Goal: Transaction & Acquisition: Purchase product/service

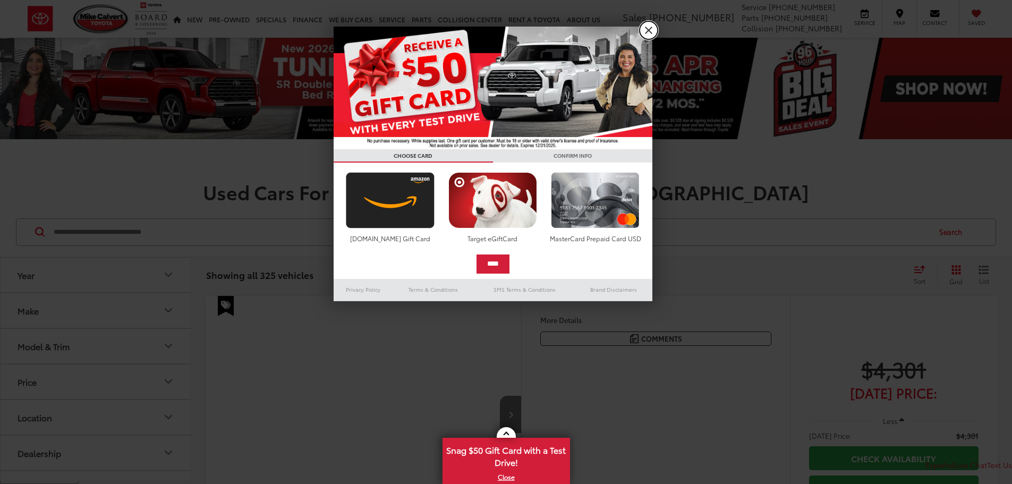
click at [644, 33] on link "X" at bounding box center [648, 30] width 18 height 18
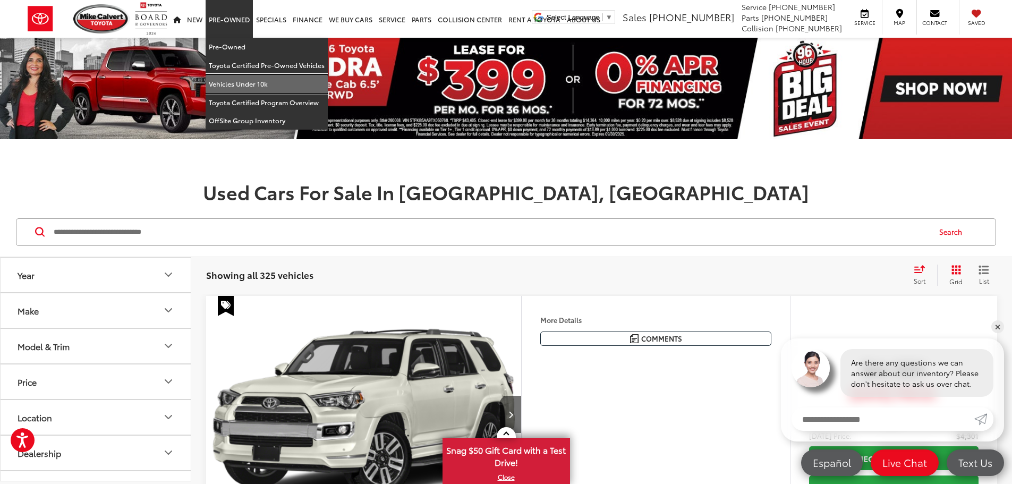
drag, startPoint x: 259, startPoint y: 82, endPoint x: 268, endPoint y: 81, distance: 9.1
click at [261, 82] on link "Vehicles Under 10k" at bounding box center [266, 84] width 122 height 19
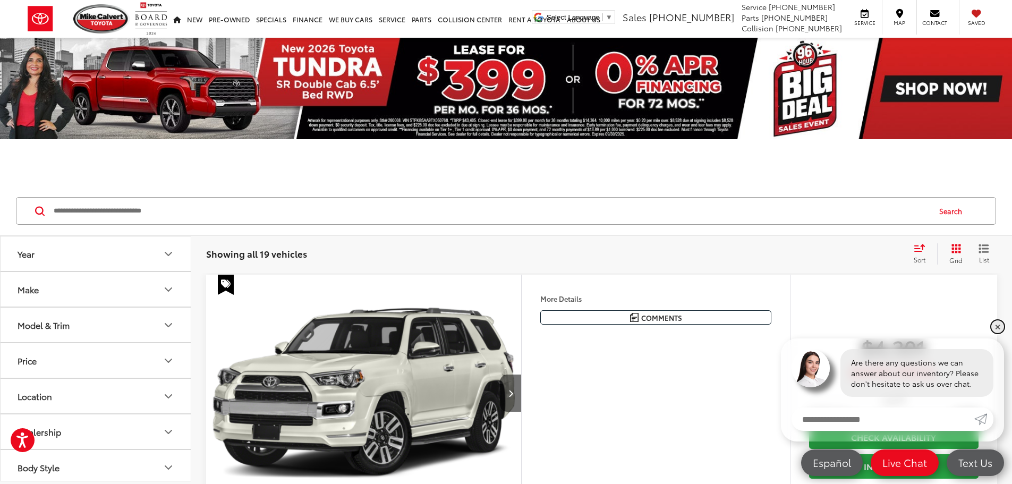
click at [994, 325] on link "✕" at bounding box center [997, 326] width 13 height 13
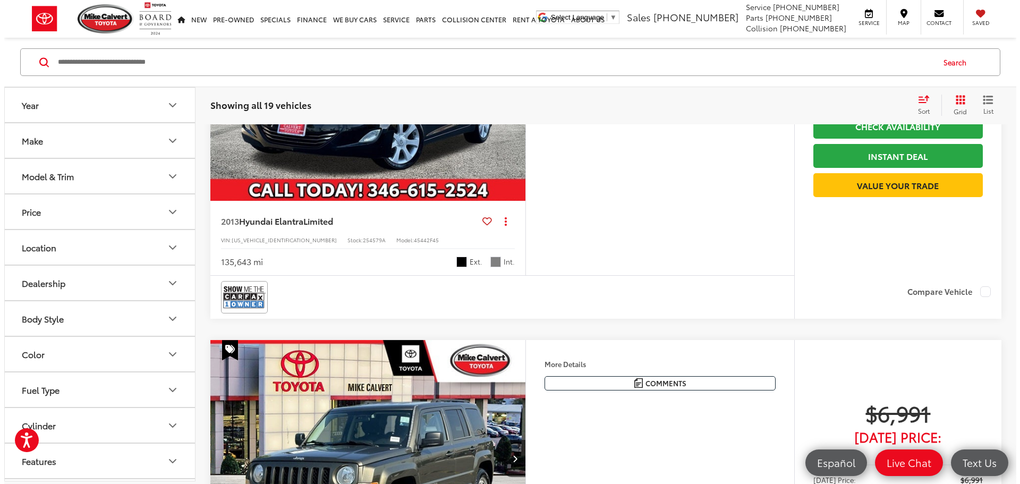
scroll to position [1009, 0]
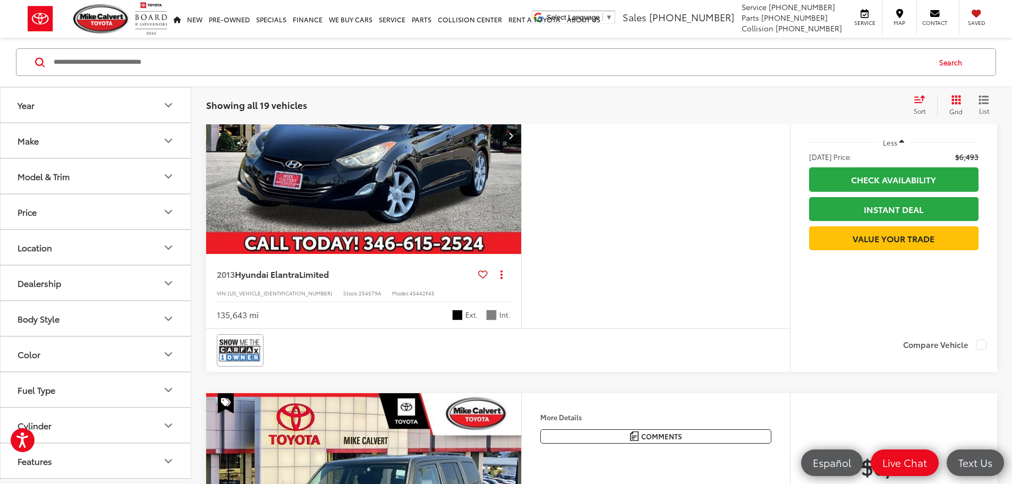
click at [0, 0] on button "More..." at bounding box center [0, 0] width 0 height 0
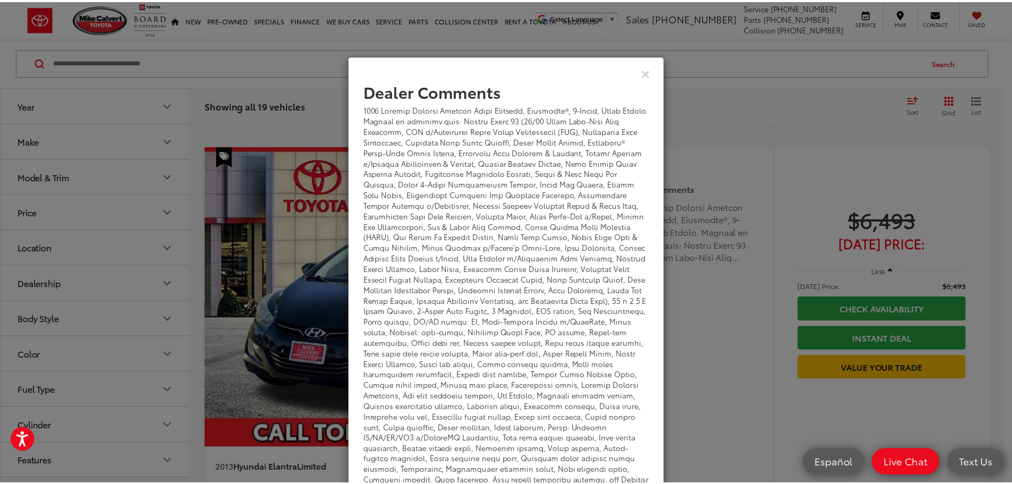
scroll to position [0, 0]
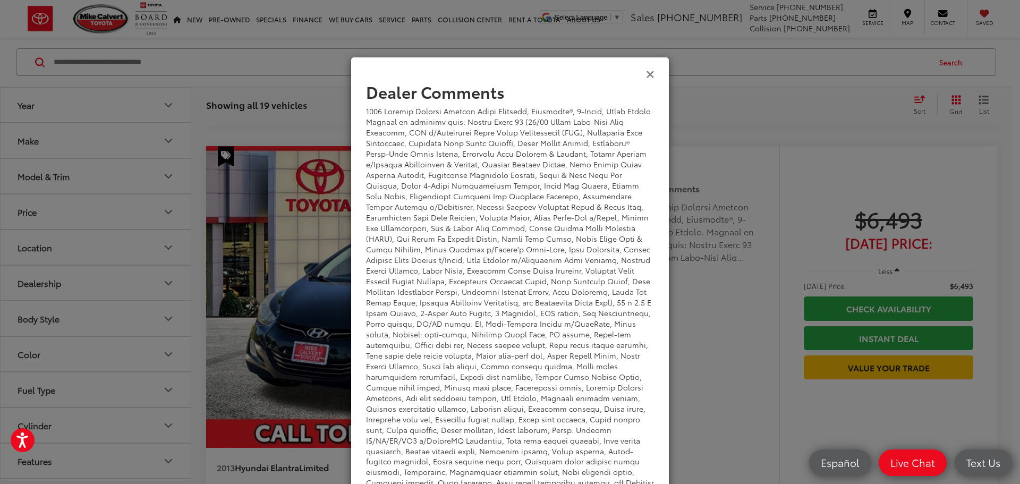
click at [646, 76] on icon "Close" at bounding box center [650, 73] width 8 height 11
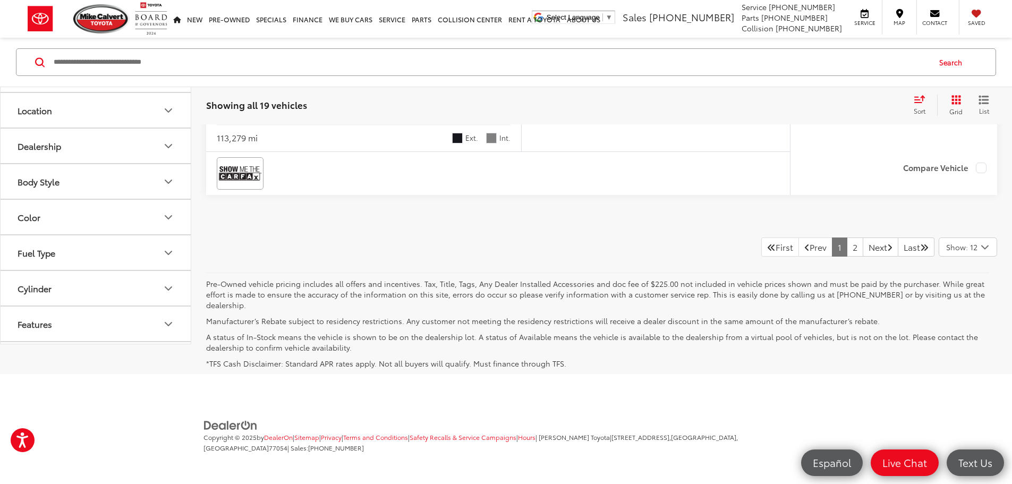
scroll to position [4989, 0]
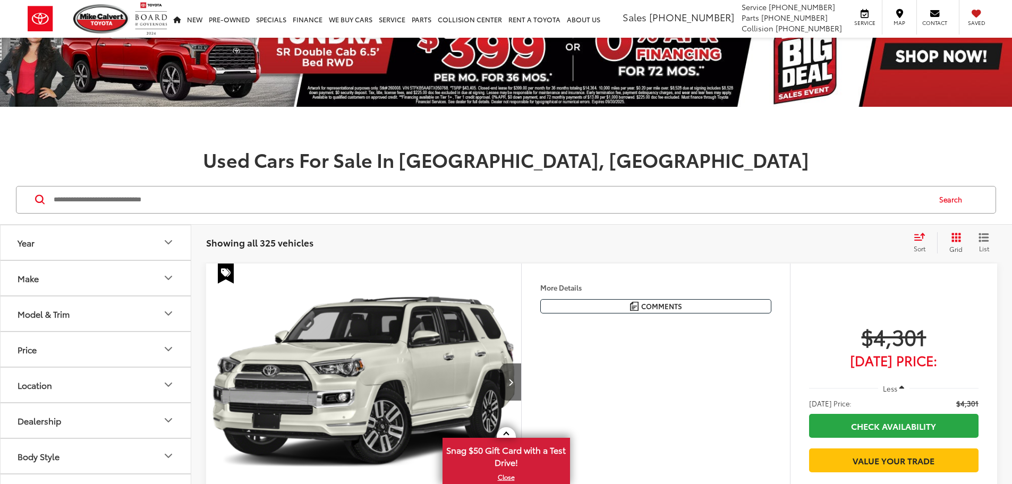
scroll to position [212, 0]
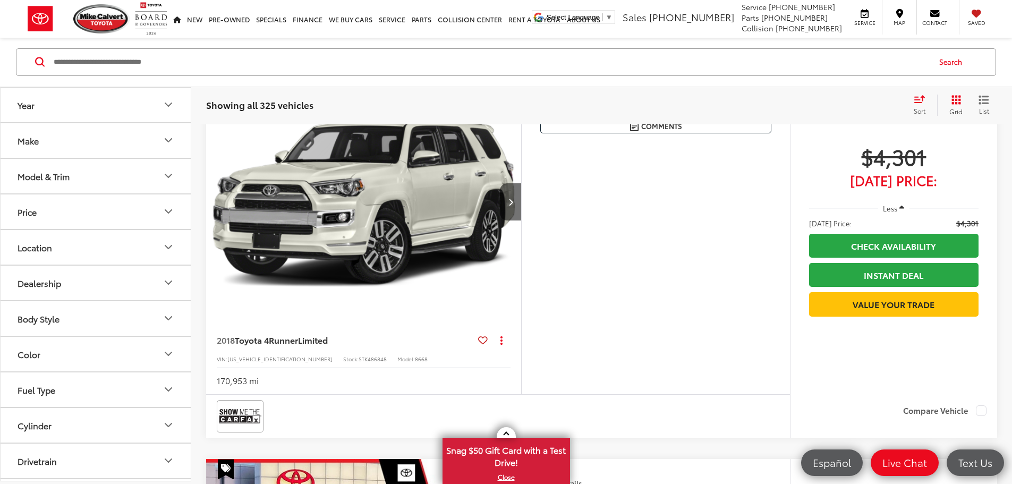
click at [159, 209] on button "Price" at bounding box center [96, 211] width 191 height 35
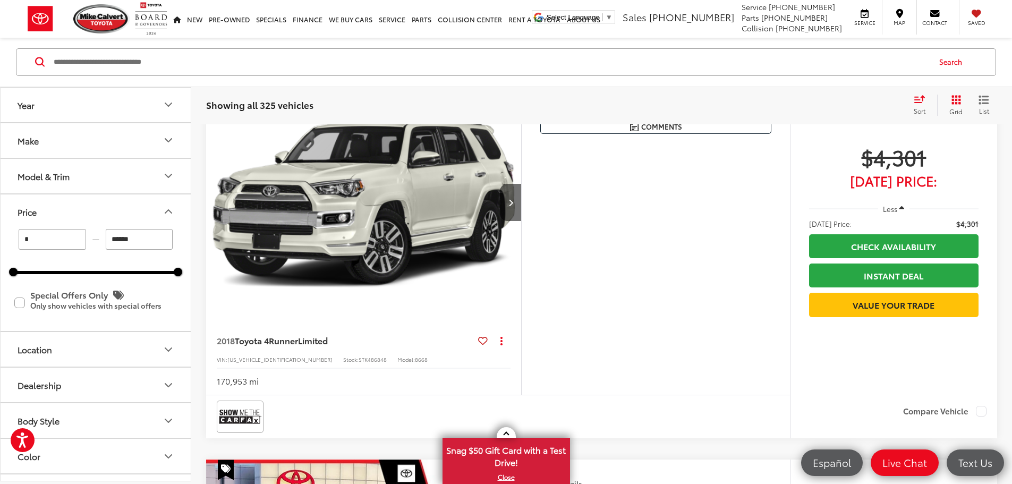
scroll to position [0, 0]
click at [146, 239] on input "******" at bounding box center [139, 239] width 67 height 21
type input "*"
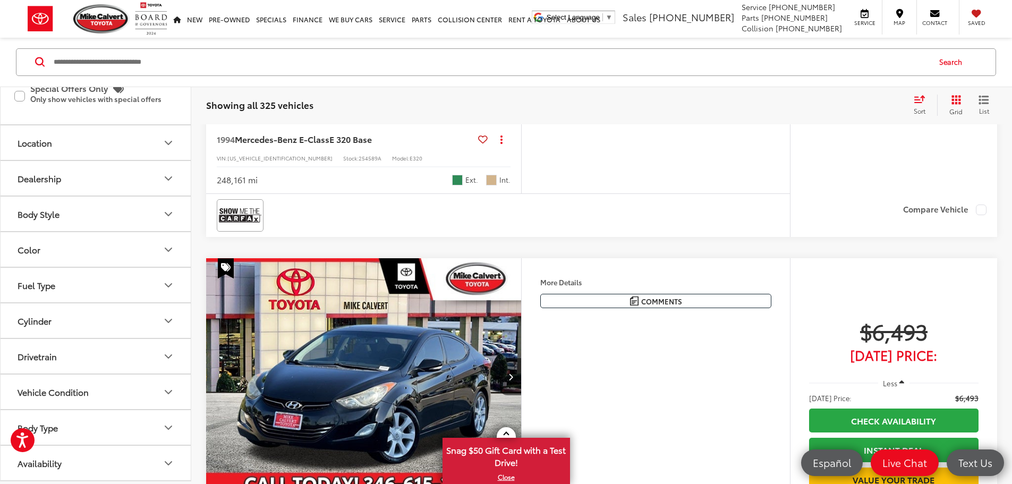
scroll to position [796, 0]
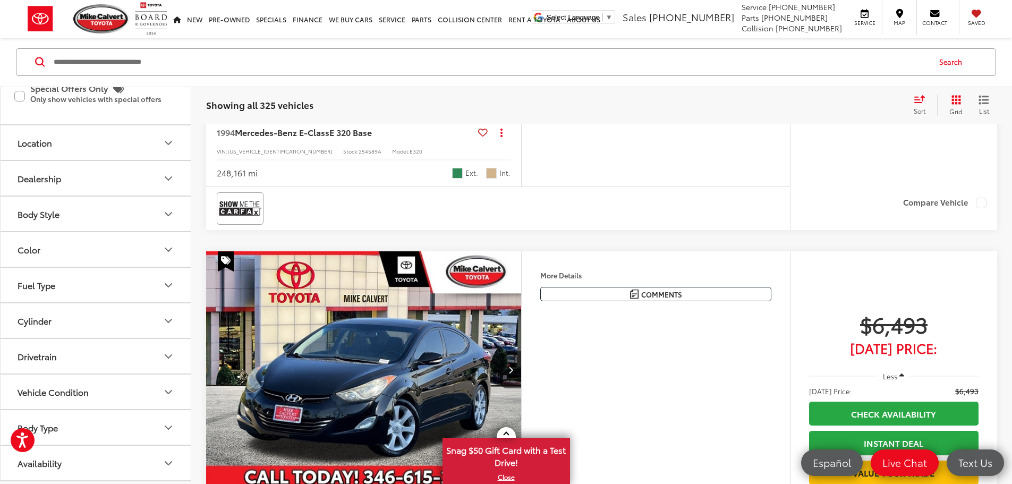
click at [163, 391] on icon "Vehicle Condition" at bounding box center [168, 392] width 13 height 13
type input "******"
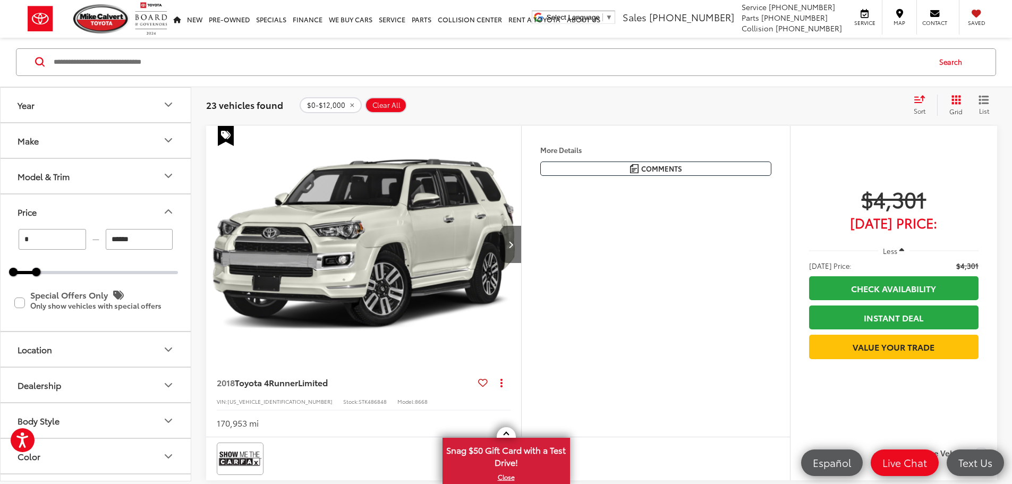
click at [135, 243] on input "******" at bounding box center [139, 239] width 67 height 21
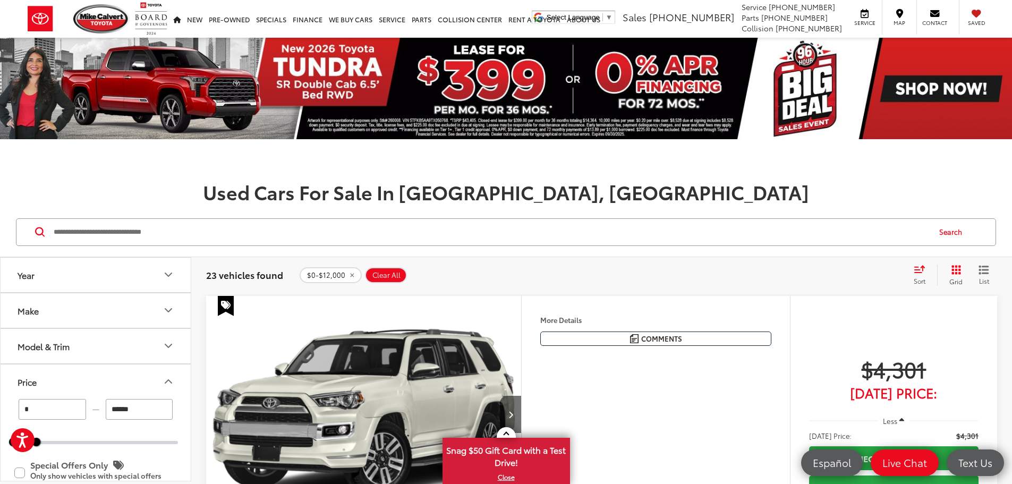
click at [574, 272] on div "$0-$12,000 Clear All + 0" at bounding box center [601, 275] width 604 height 16
click at [922, 272] on icon "Select sort value" at bounding box center [919, 269] width 12 height 8
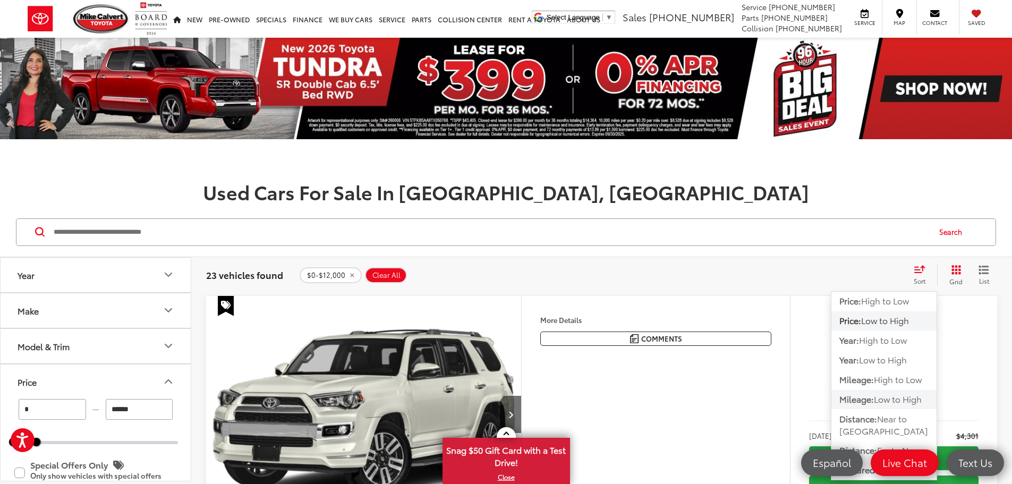
click at [902, 402] on span "Low to High" at bounding box center [897, 398] width 48 height 12
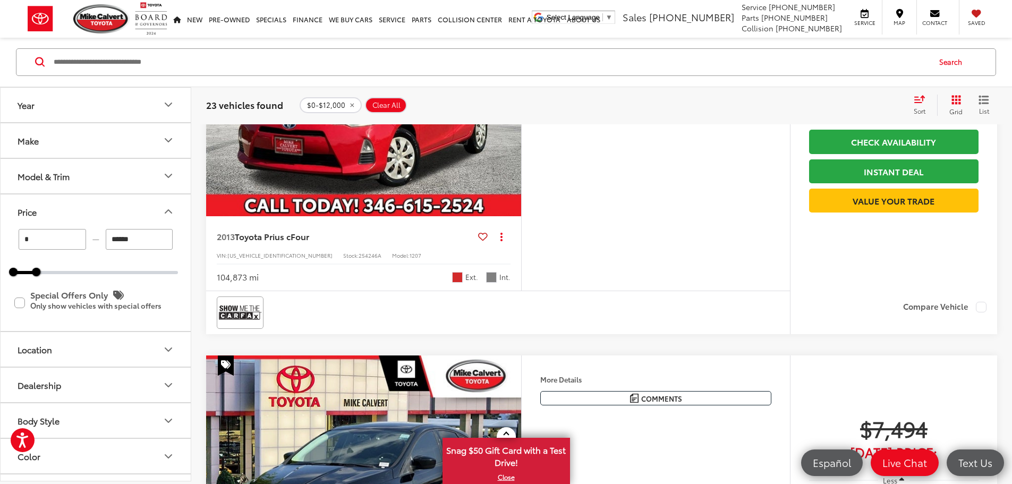
scroll to position [637, 0]
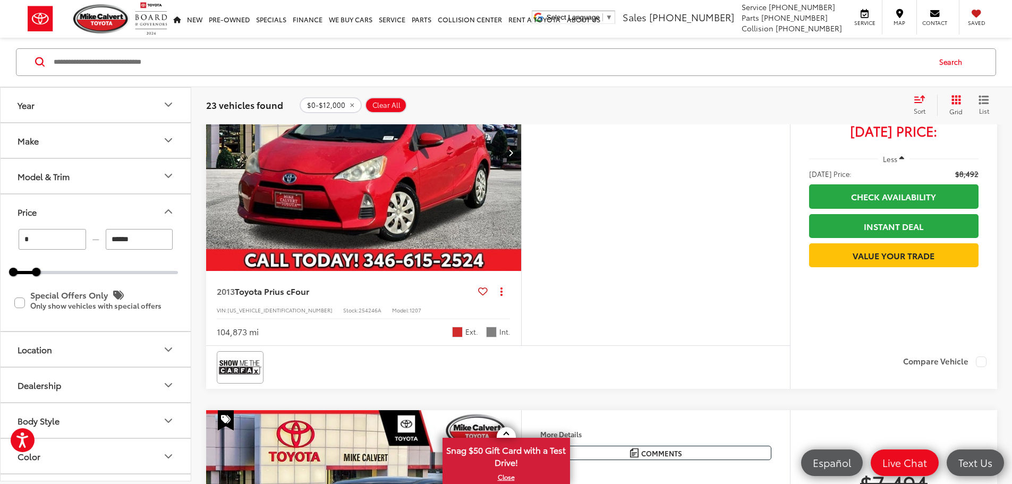
click at [521, 171] on button "Next image" at bounding box center [510, 152] width 21 height 37
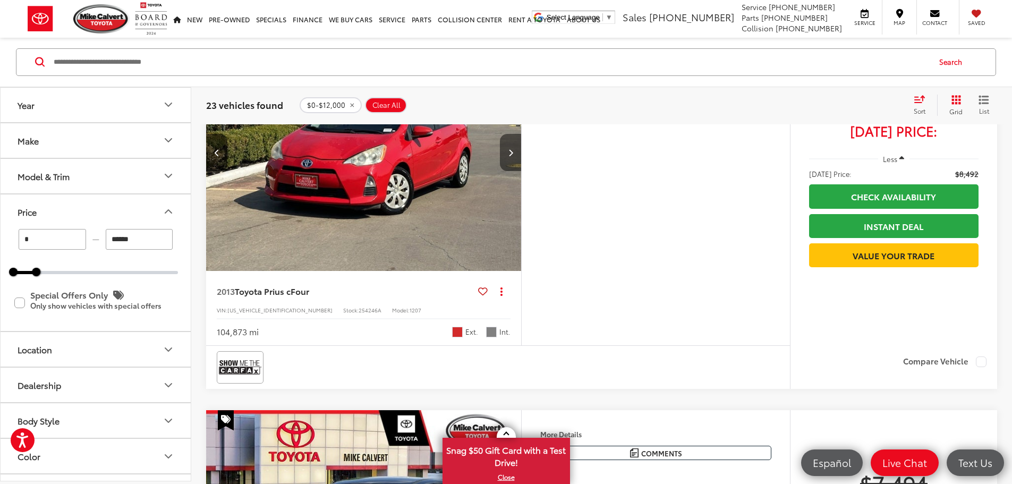
click at [521, 171] on button "Next image" at bounding box center [510, 152] width 21 height 37
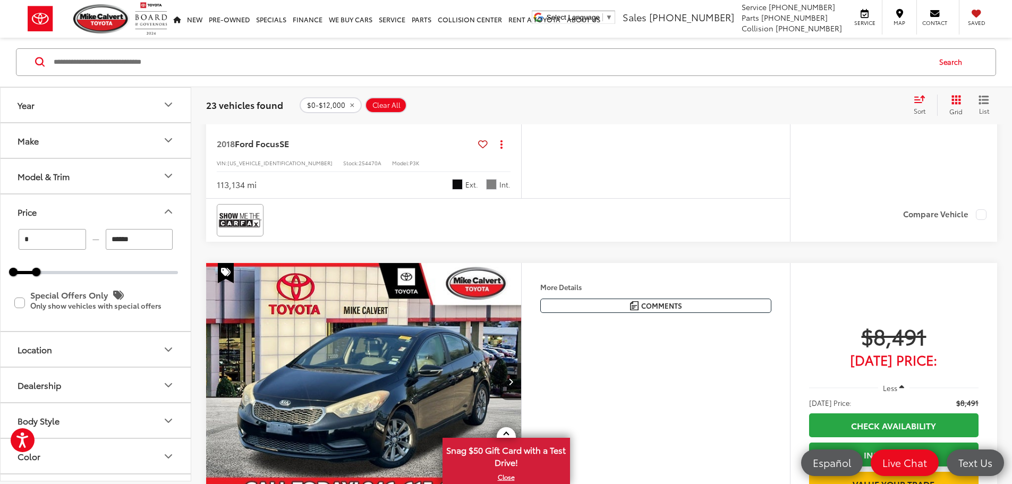
scroll to position [1168, 0]
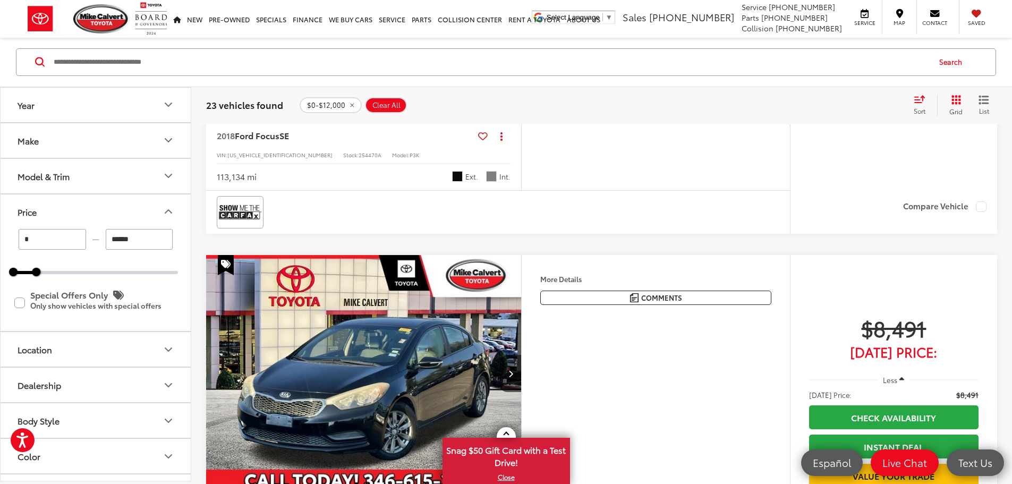
scroll to position [0, 1208]
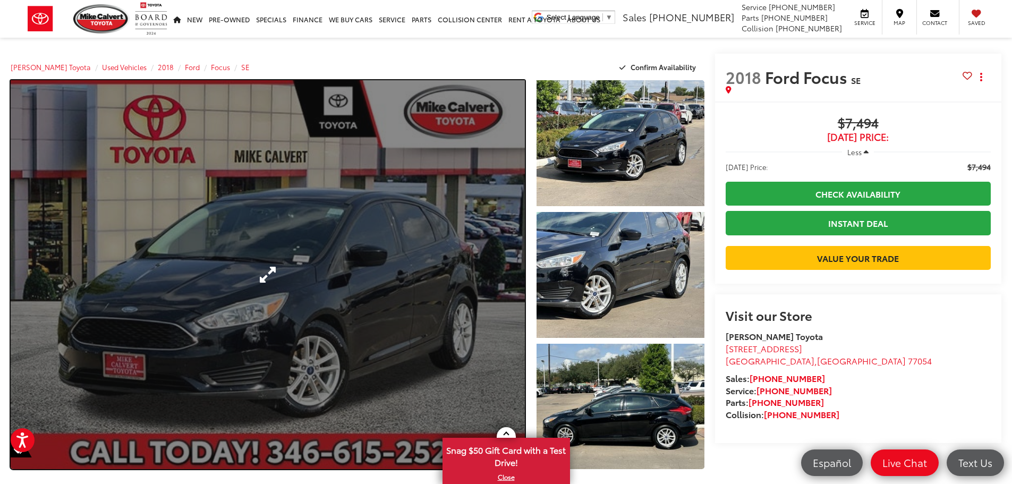
click at [272, 319] on link "Expand Photo 0" at bounding box center [268, 274] width 514 height 389
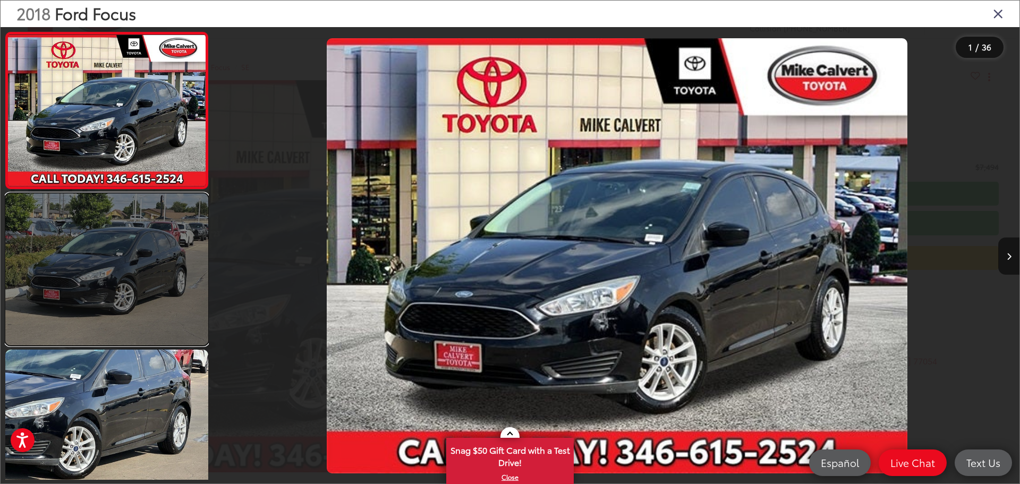
click at [150, 243] on link at bounding box center [106, 269] width 203 height 152
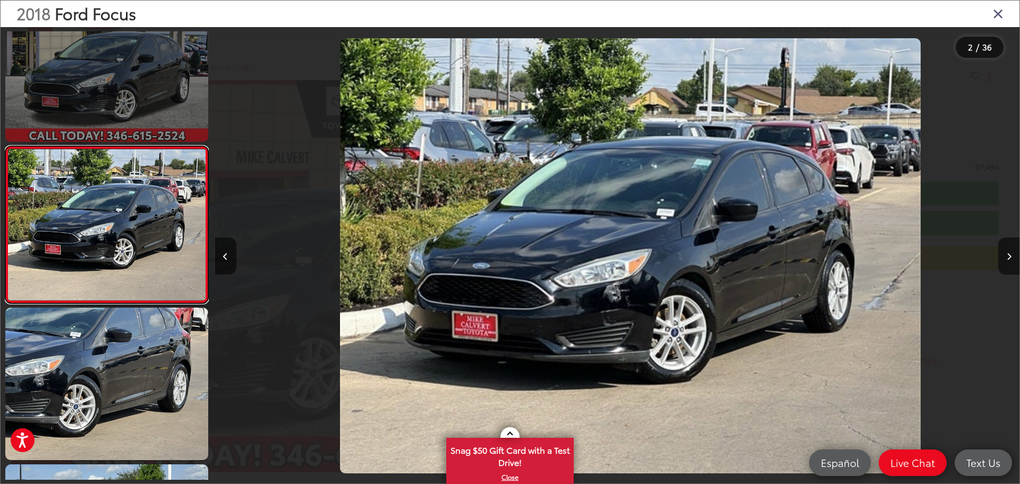
scroll to position [0, 804]
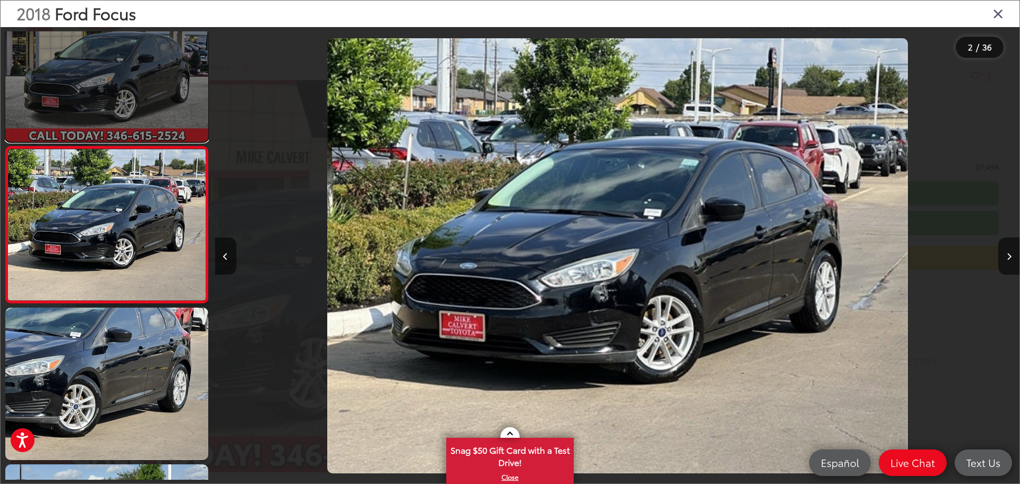
click at [143, 130] on link at bounding box center [106, 66] width 203 height 152
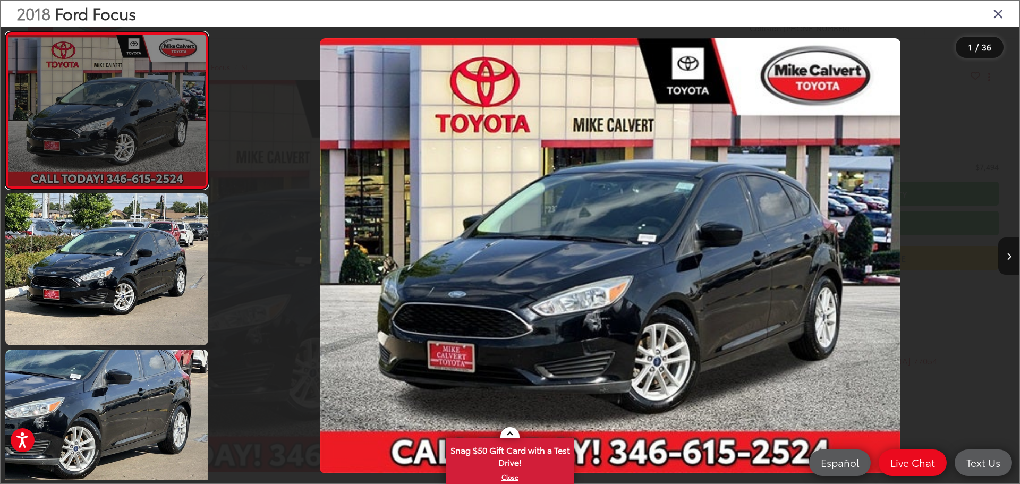
scroll to position [0, 0]
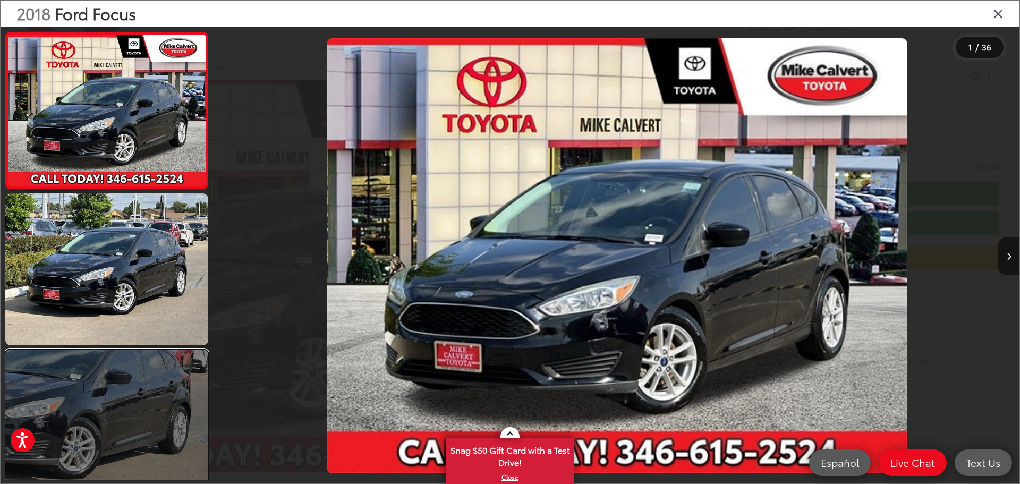
click at [96, 391] on link at bounding box center [106, 425] width 203 height 152
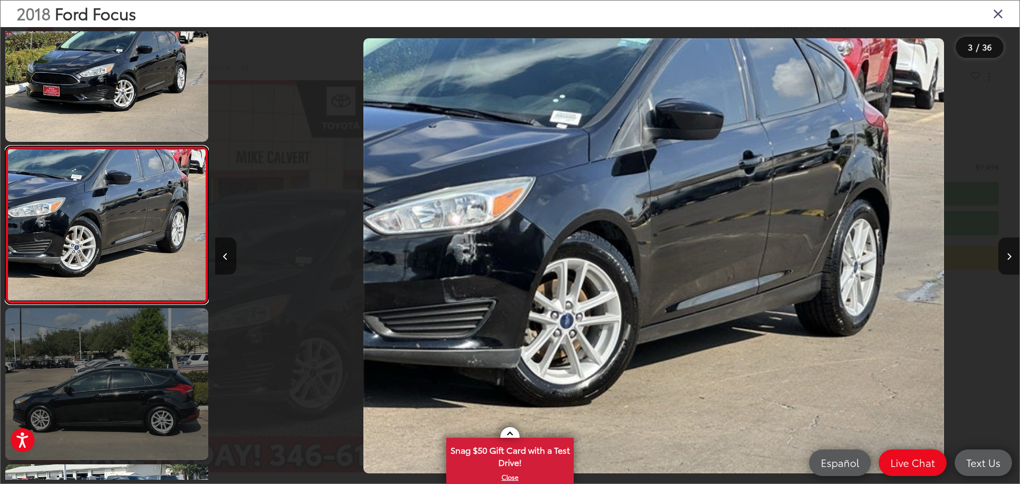
scroll to position [0, 1608]
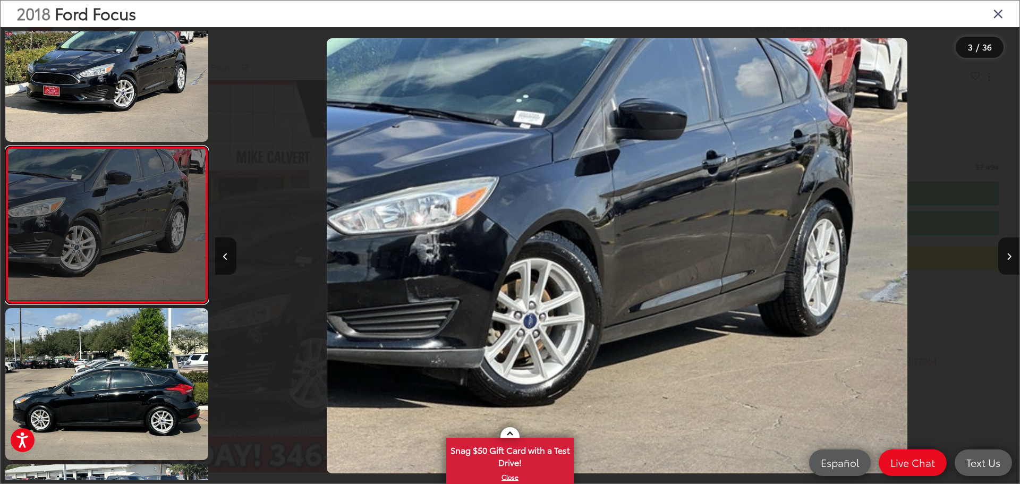
click at [114, 217] on link at bounding box center [106, 224] width 203 height 157
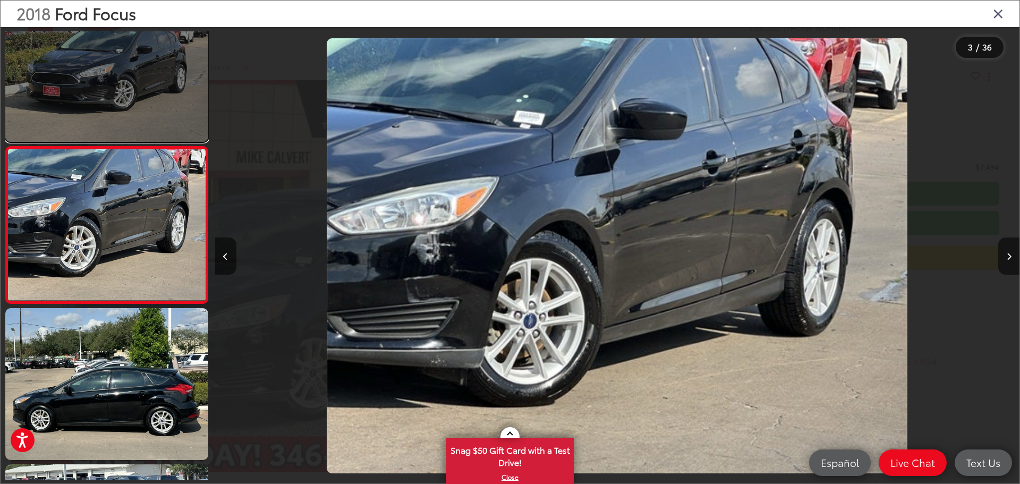
click at [131, 100] on link at bounding box center [106, 66] width 203 height 152
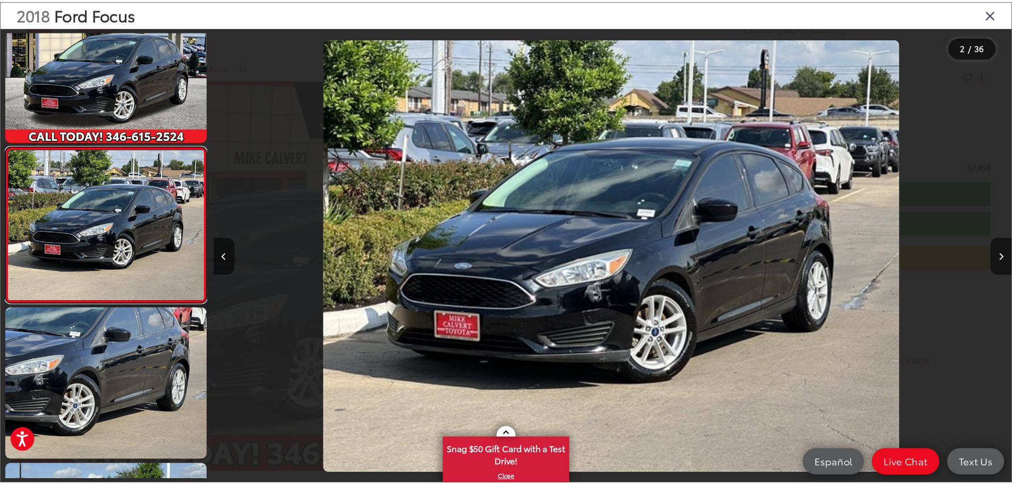
scroll to position [0, 0]
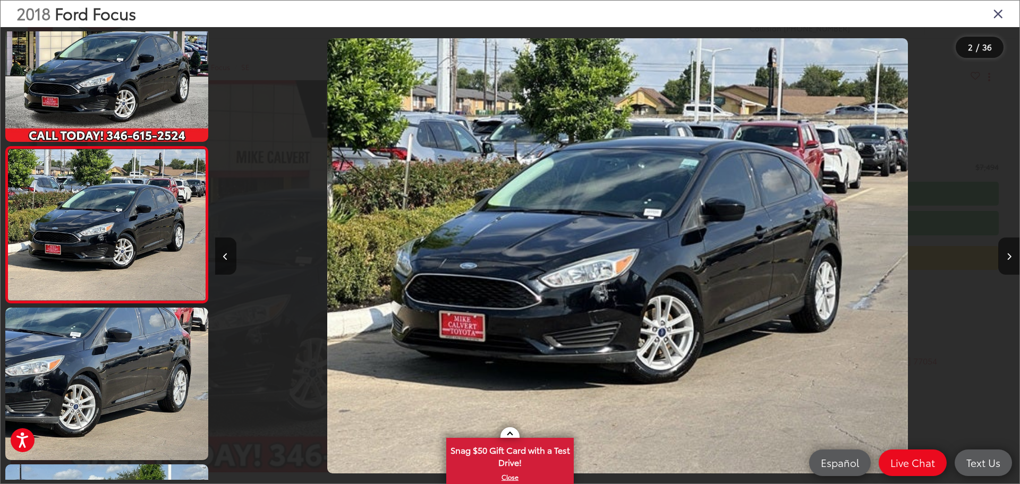
click at [995, 16] on icon "Close gallery" at bounding box center [997, 13] width 11 height 14
